Goal: Information Seeking & Learning: Learn about a topic

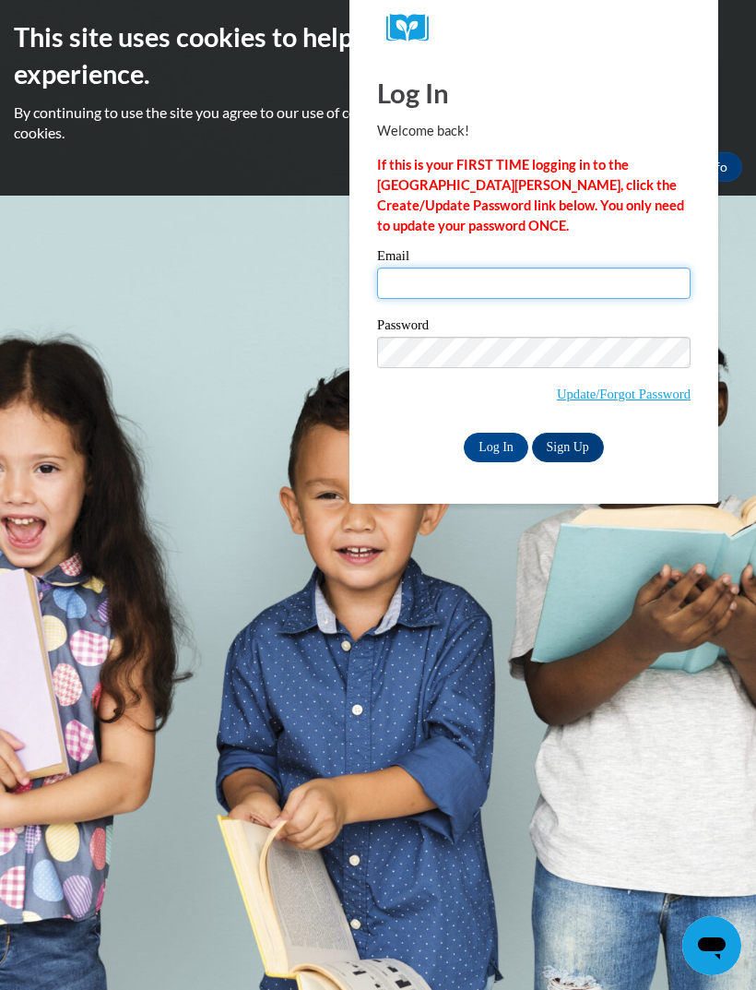
type input "benjaminlakescia@yahoo.com"
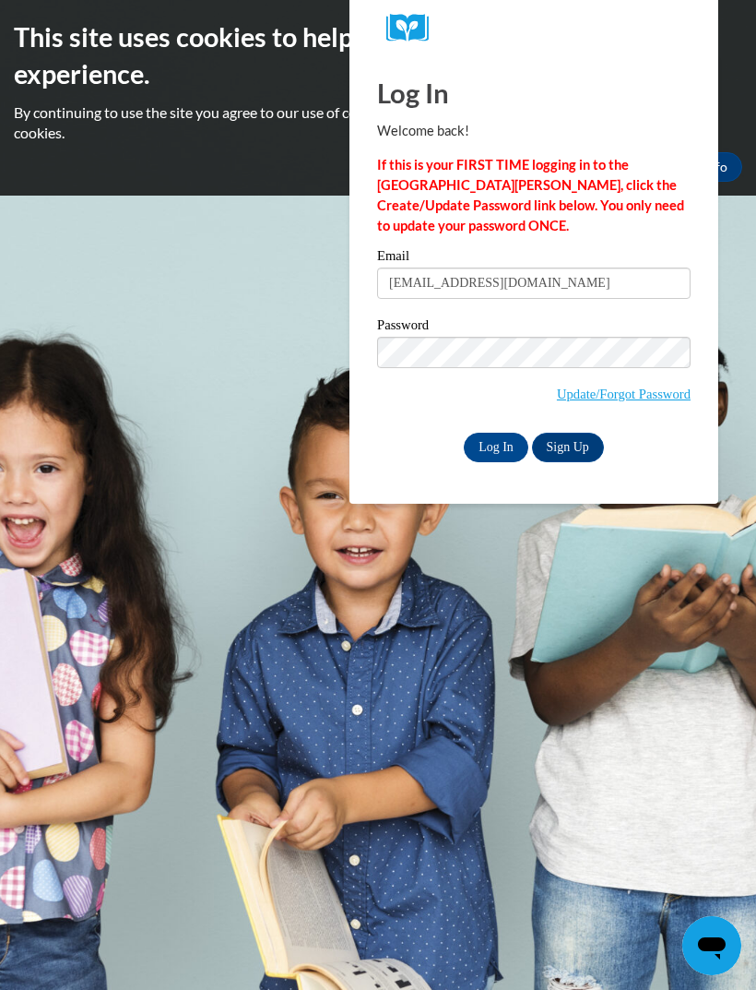
click at [496, 446] on input "Log In" at bounding box center [496, 448] width 65 height 30
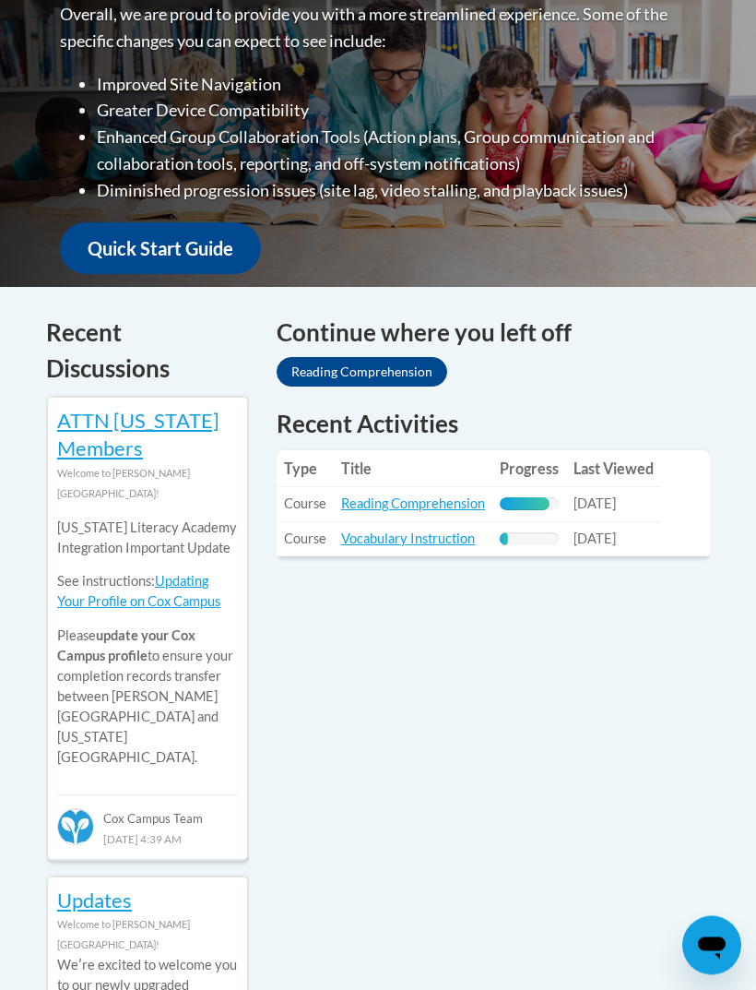
scroll to position [602, 0]
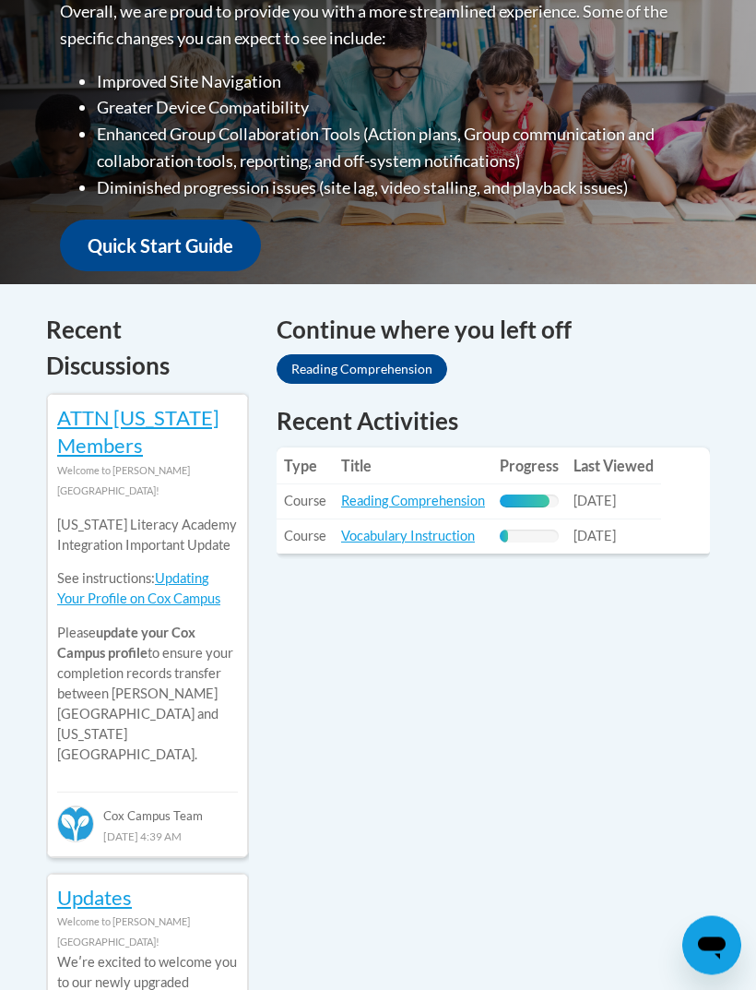
click at [589, 542] on td "Last Viewed: 10/05/2025" at bounding box center [613, 536] width 95 height 34
click at [610, 503] on span "10/09/2025" at bounding box center [595, 502] width 42 height 16
click at [471, 500] on link "Reading Comprehension" at bounding box center [413, 502] width 144 height 16
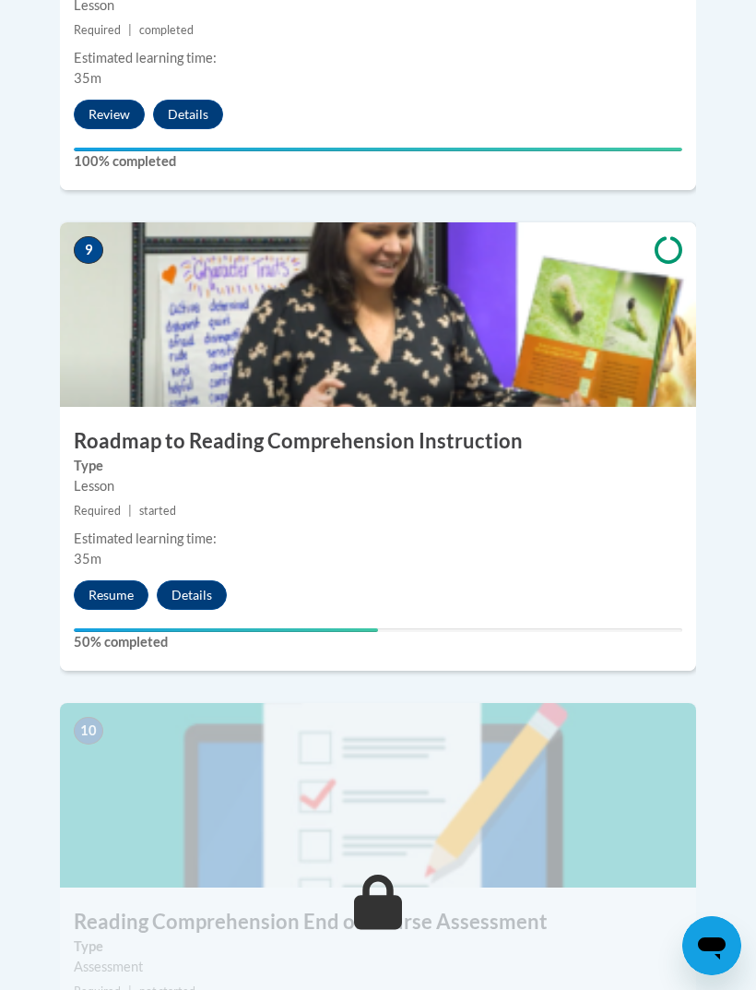
scroll to position [4462, 0]
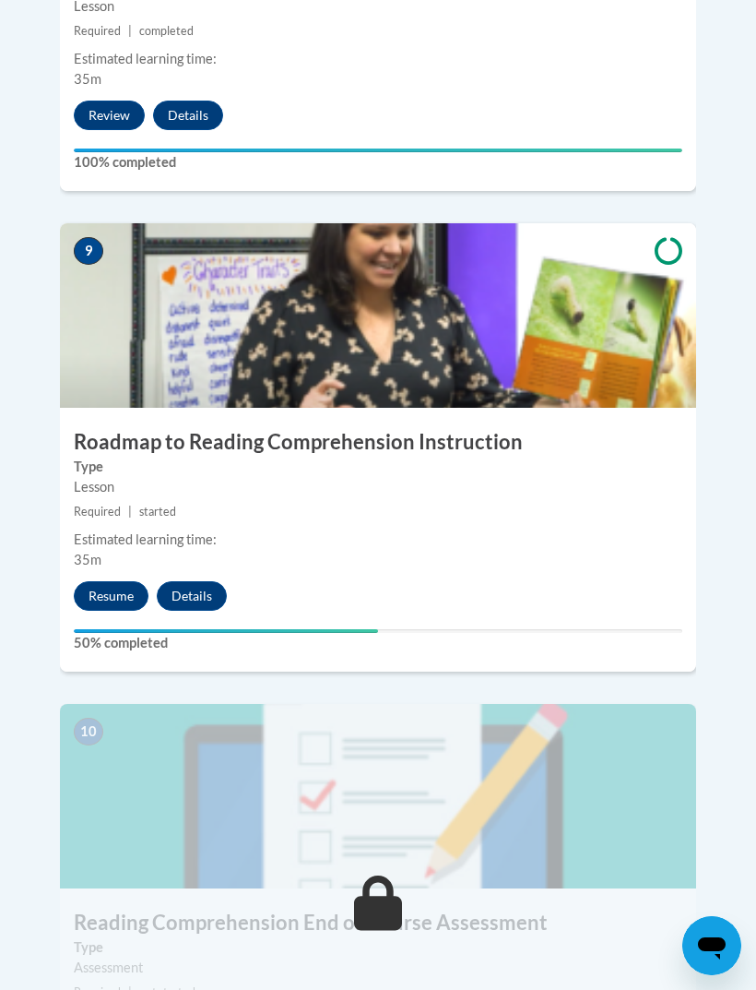
click at [95, 581] on button "Resume" at bounding box center [111, 596] width 75 height 30
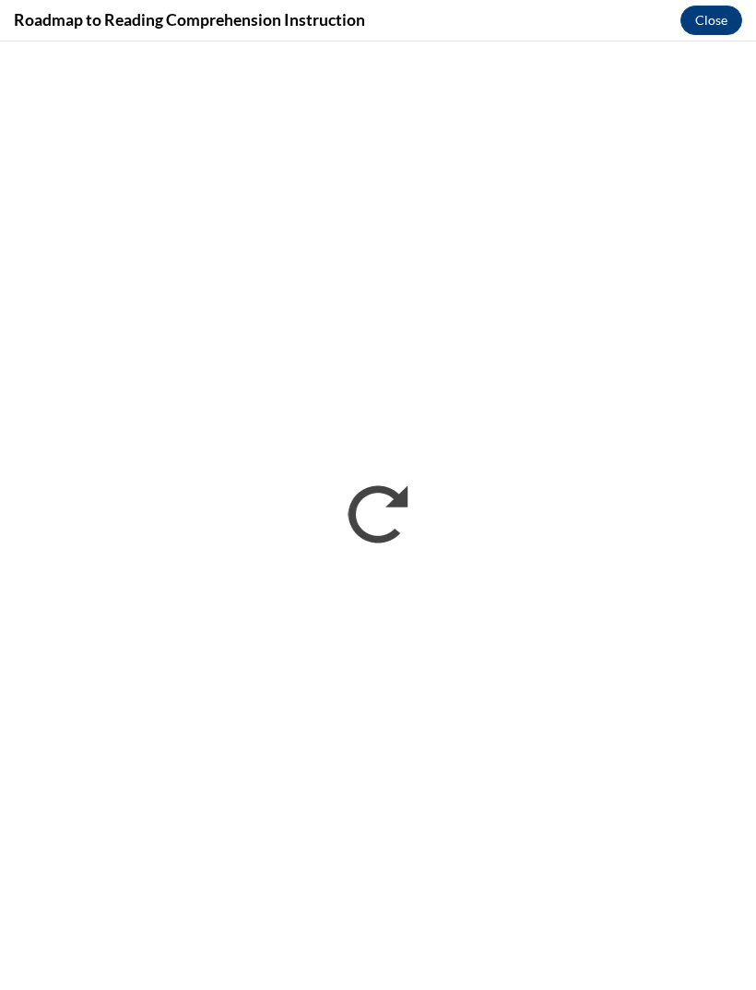
scroll to position [0, 0]
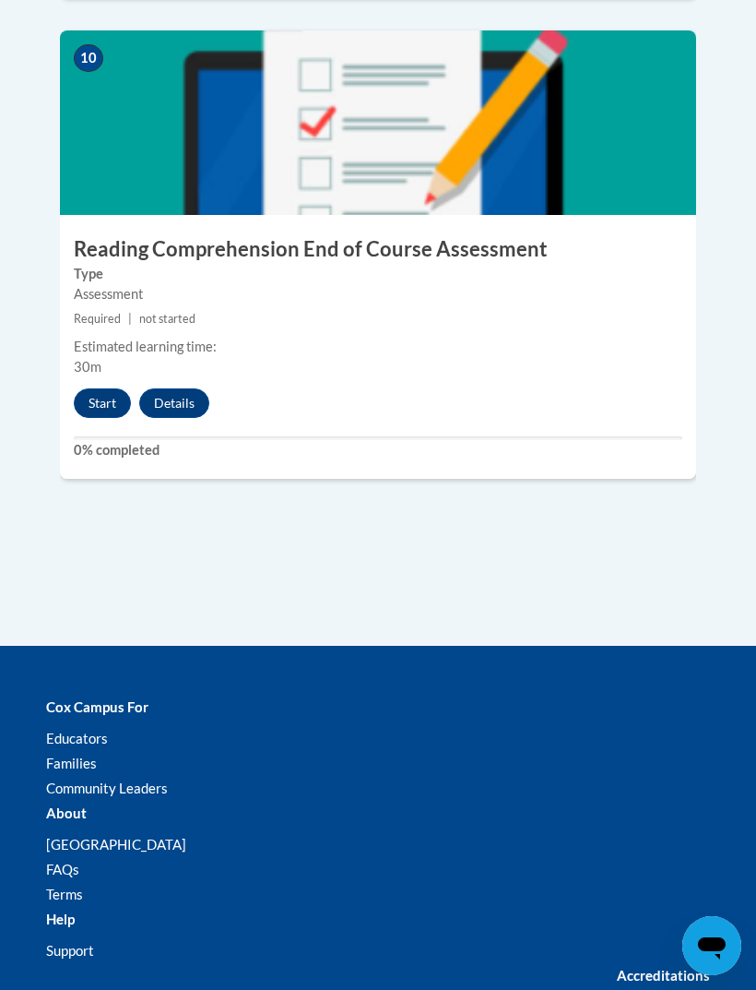
scroll to position [5141, 0]
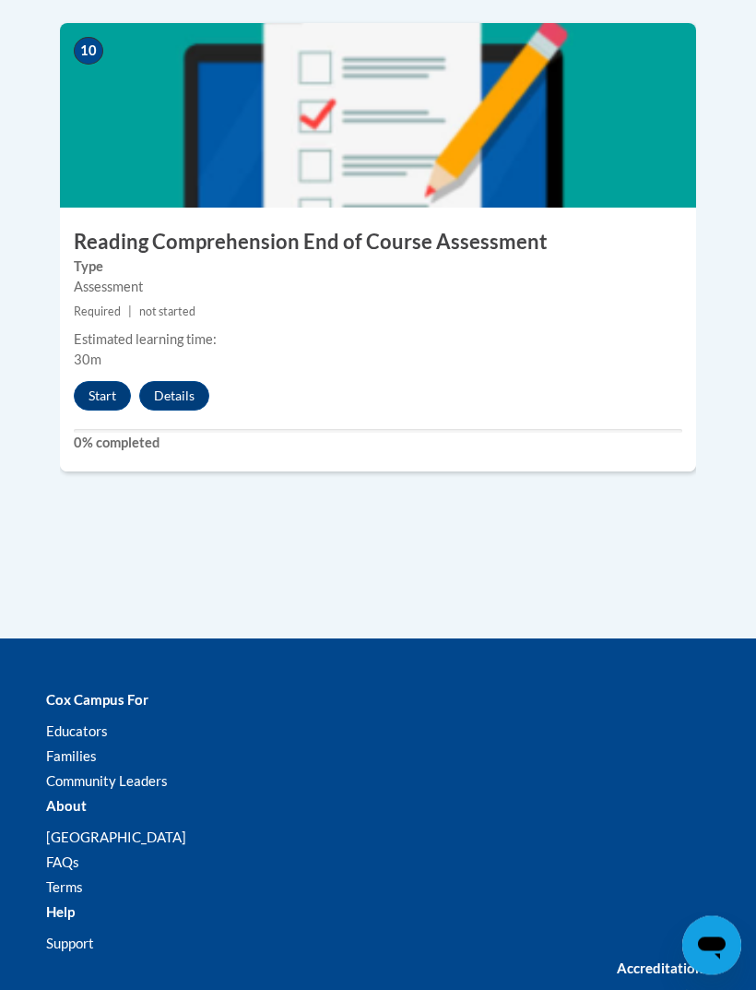
click at [101, 382] on button "Start" at bounding box center [102, 397] width 57 height 30
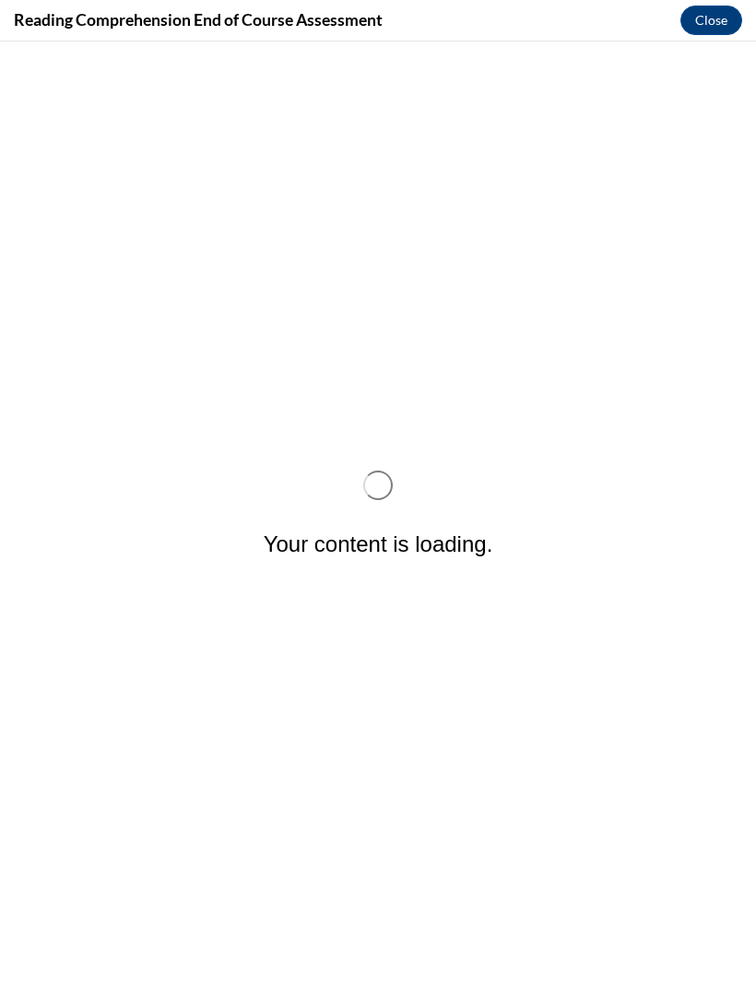
scroll to position [0, 0]
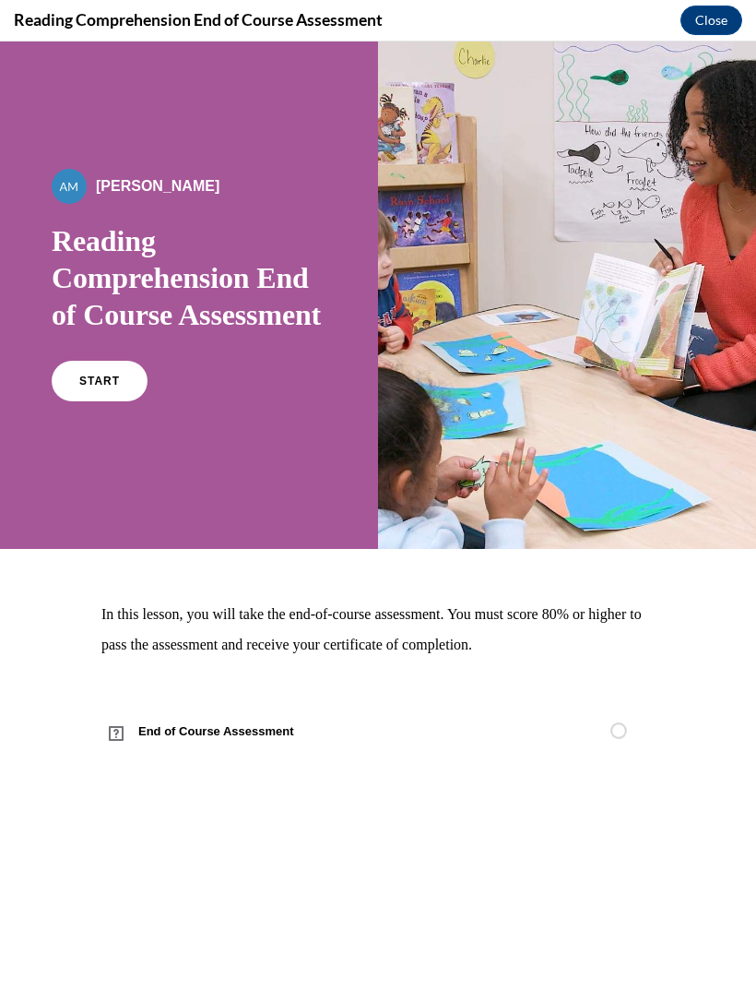
click at [111, 387] on span "START" at bounding box center [99, 381] width 41 height 13
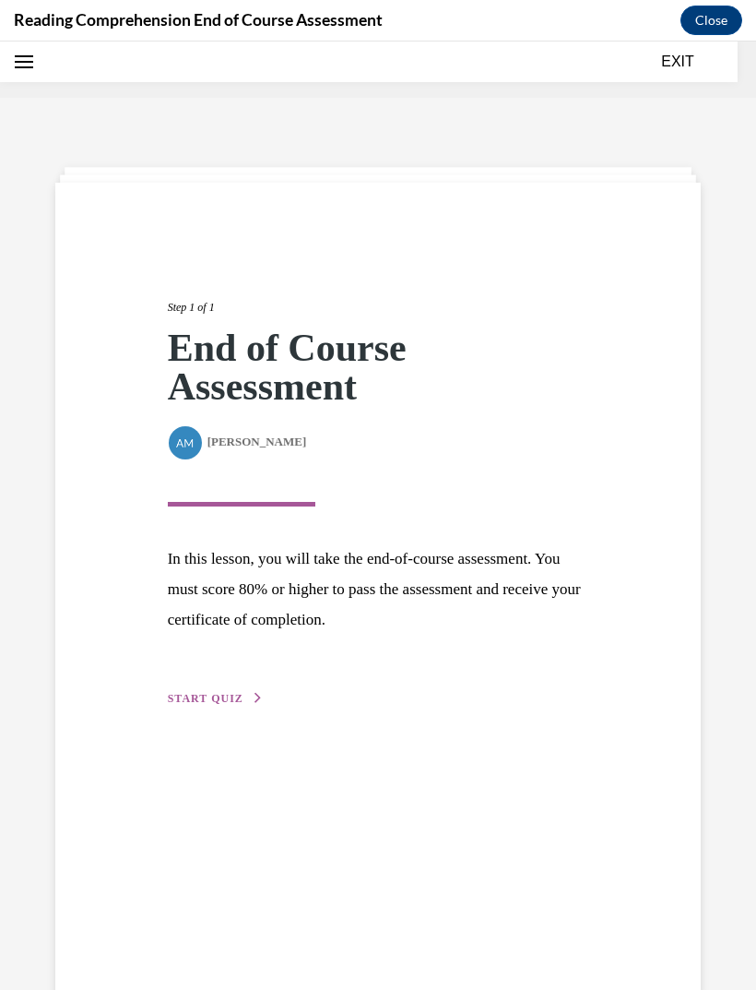
scroll to position [57, 0]
